Goal: Information Seeking & Learning: Learn about a topic

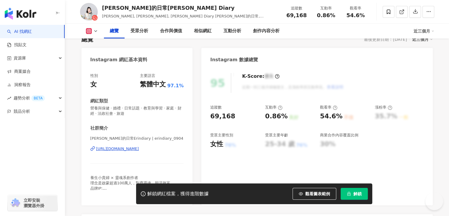
click at [280, 108] on icon at bounding box center [280, 107] width 5 height 5
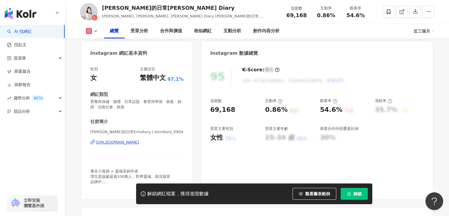
scroll to position [75, 0]
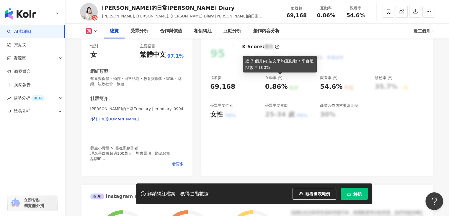
click at [279, 79] on icon at bounding box center [280, 78] width 5 height 5
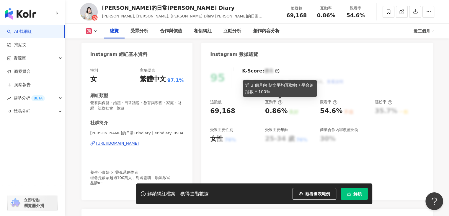
scroll to position [9, 0]
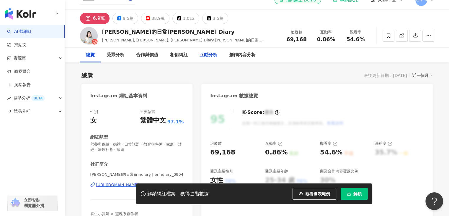
click at [206, 58] on div "互動分析" at bounding box center [209, 55] width 30 height 15
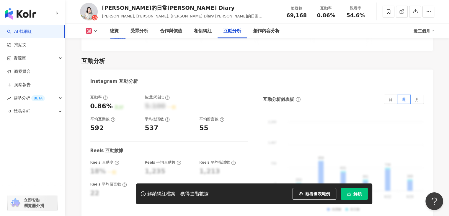
scroll to position [1200, 0]
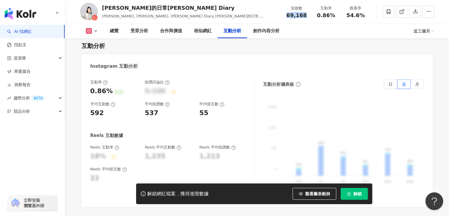
drag, startPoint x: 289, startPoint y: 15, endPoint x: 305, endPoint y: 18, distance: 15.7
click at [305, 18] on span "69,168" at bounding box center [296, 15] width 20 height 6
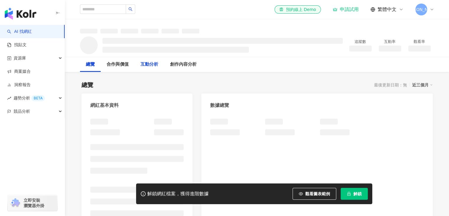
click at [146, 65] on div "互動分析" at bounding box center [150, 64] width 18 height 7
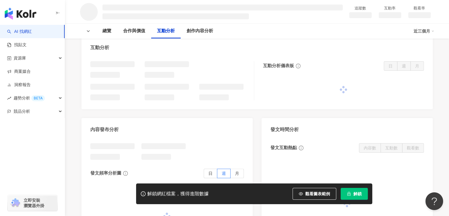
scroll to position [411, 0]
